Goal: Navigation & Orientation: Go to known website

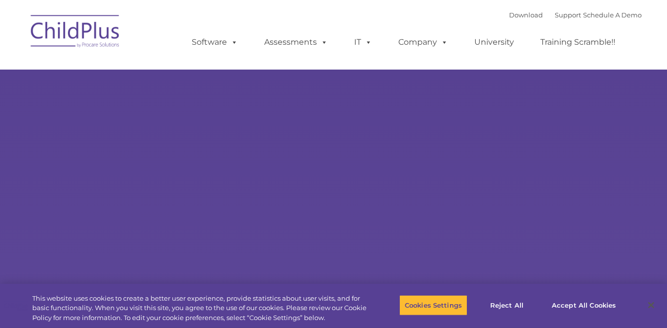
select select "MEDIUM"
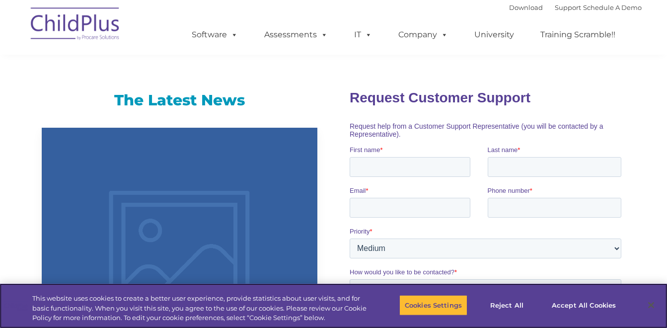
scroll to position [591, 0]
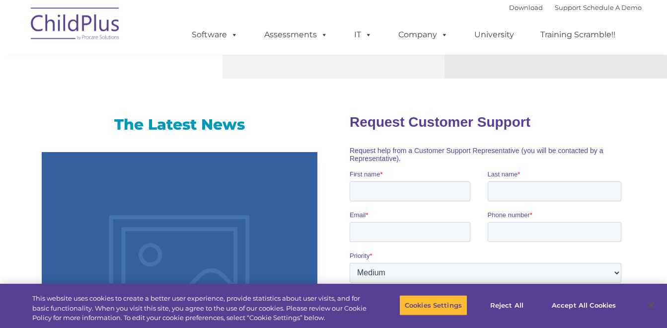
click at [108, 29] on img at bounding box center [75, 25] width 99 height 50
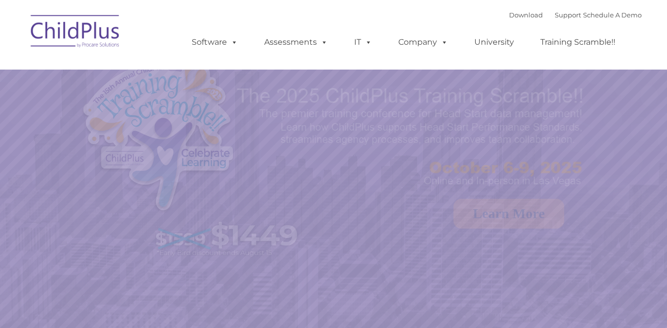
select select "MEDIUM"
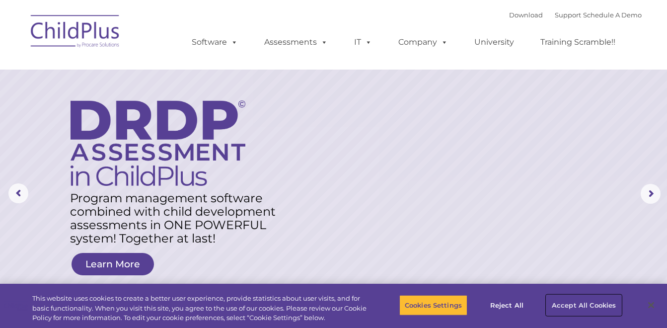
click at [584, 299] on button "Accept All Cookies" at bounding box center [584, 305] width 75 height 21
